Goal: Task Accomplishment & Management: Complete application form

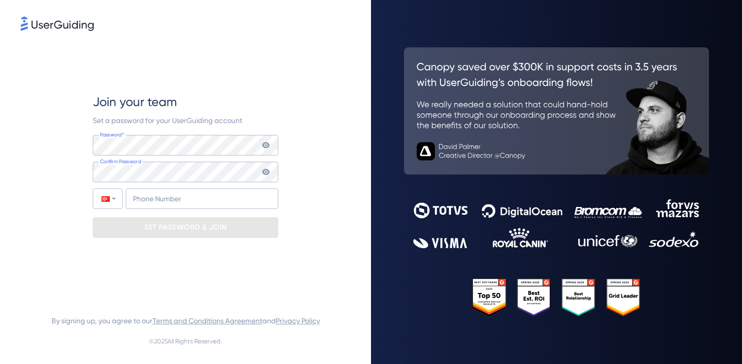
click at [232, 89] on div "Join your team Set a password for your UserGuiding account Password* Your passw…" at bounding box center [185, 165] width 185 height 265
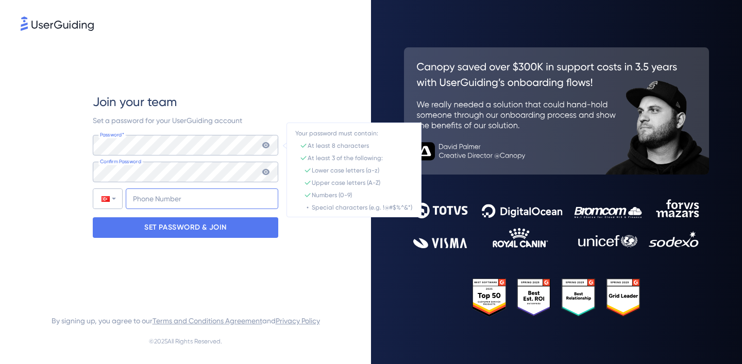
click at [147, 192] on input "+90" at bounding box center [202, 199] width 152 height 21
click at [159, 197] on input "+90" at bounding box center [202, 199] width 152 height 21
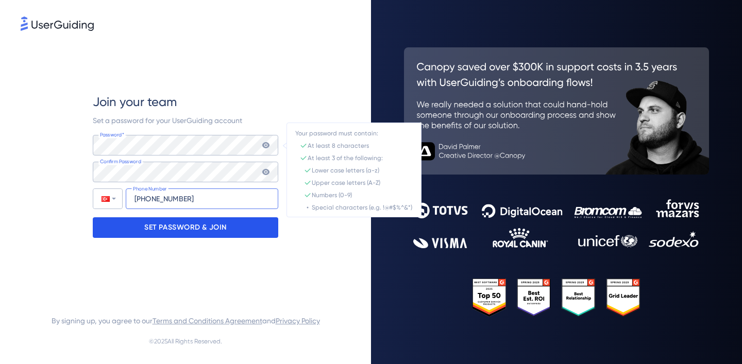
type input "[PHONE_NUMBER]"
click at [156, 225] on p "SET PASSWORD & JOIN" at bounding box center [185, 227] width 82 height 16
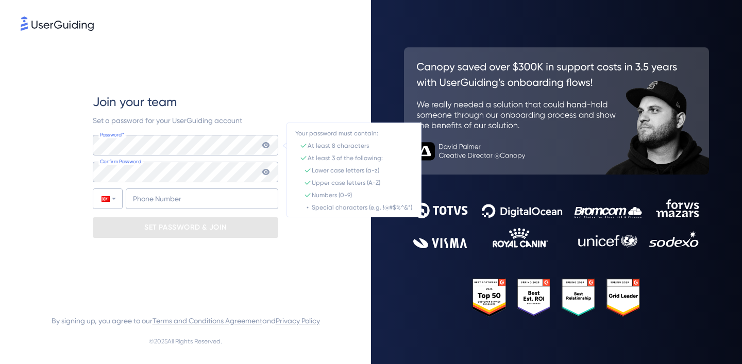
click at [266, 170] on icon at bounding box center [266, 172] width 8 height 8
click at [266, 143] on icon at bounding box center [266, 145] width 8 height 8
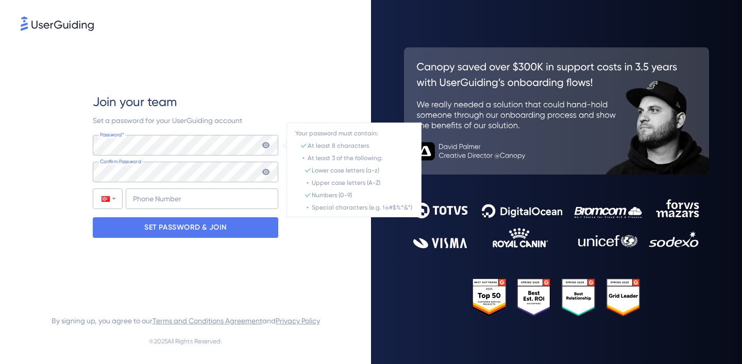
click at [264, 145] on icon at bounding box center [266, 145] width 8 height 8
click at [267, 146] on icon at bounding box center [266, 145] width 8 height 8
click at [266, 173] on icon at bounding box center [266, 172] width 8 height 8
click at [209, 197] on input "tel" at bounding box center [202, 199] width 152 height 21
type input "+55 (48) 024572"
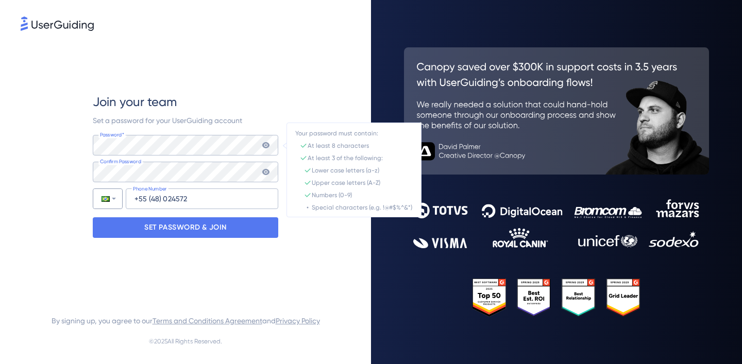
click at [107, 198] on div at bounding box center [105, 199] width 8 height 6
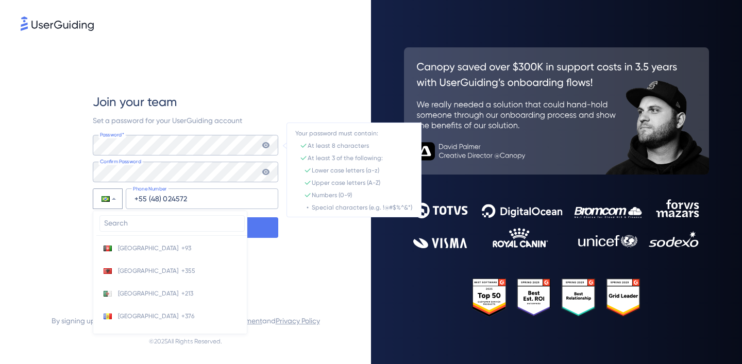
scroll to position [468, 0]
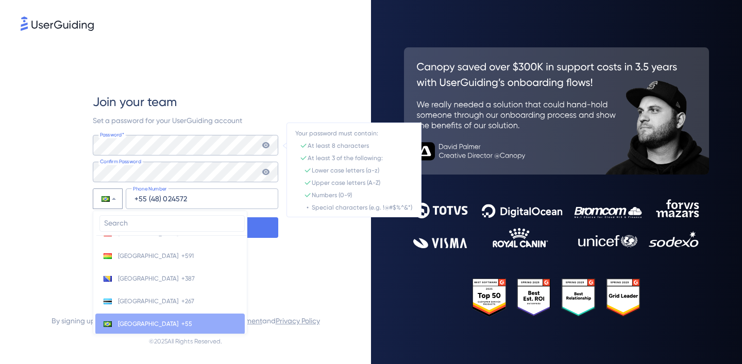
click at [134, 226] on input "search" at bounding box center [171, 223] width 145 height 16
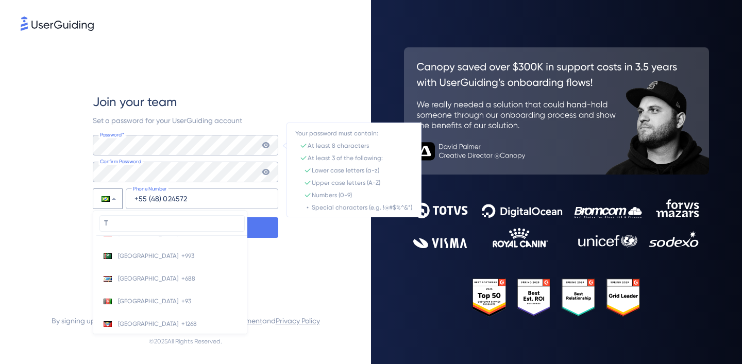
scroll to position [0, 0]
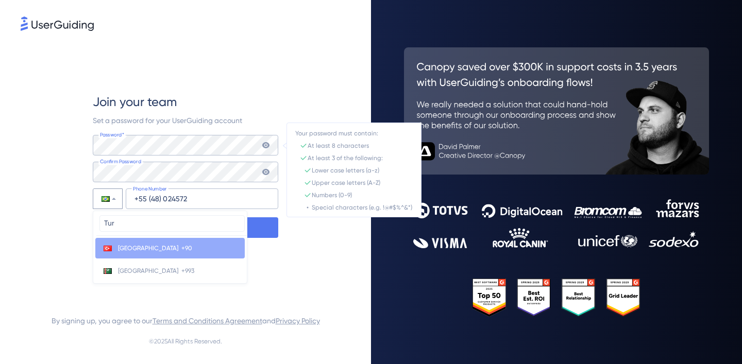
type input "Tur"
click at [157, 251] on li "Turkey +90" at bounding box center [169, 248] width 149 height 21
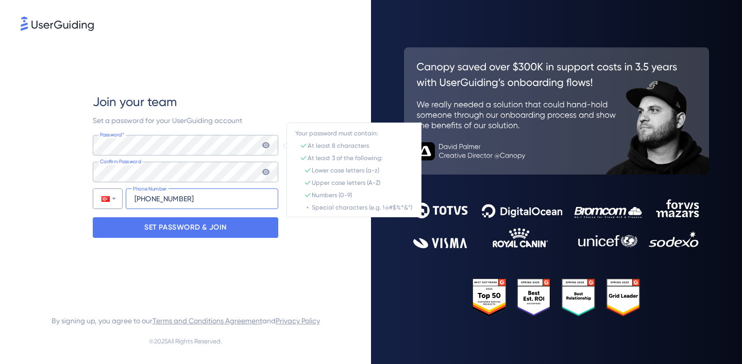
click at [220, 199] on input "[PHONE_NUMBER]" at bounding box center [202, 199] width 152 height 21
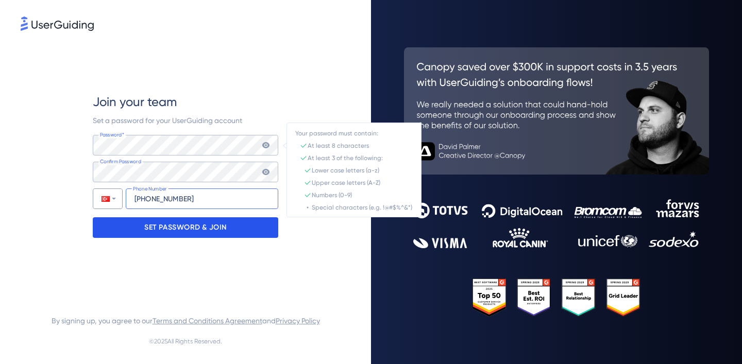
type input "[PHONE_NUMBER]"
click at [220, 224] on p "SET PASSWORD & JOIN" at bounding box center [185, 227] width 82 height 16
